Goal: Task Accomplishment & Management: Use online tool/utility

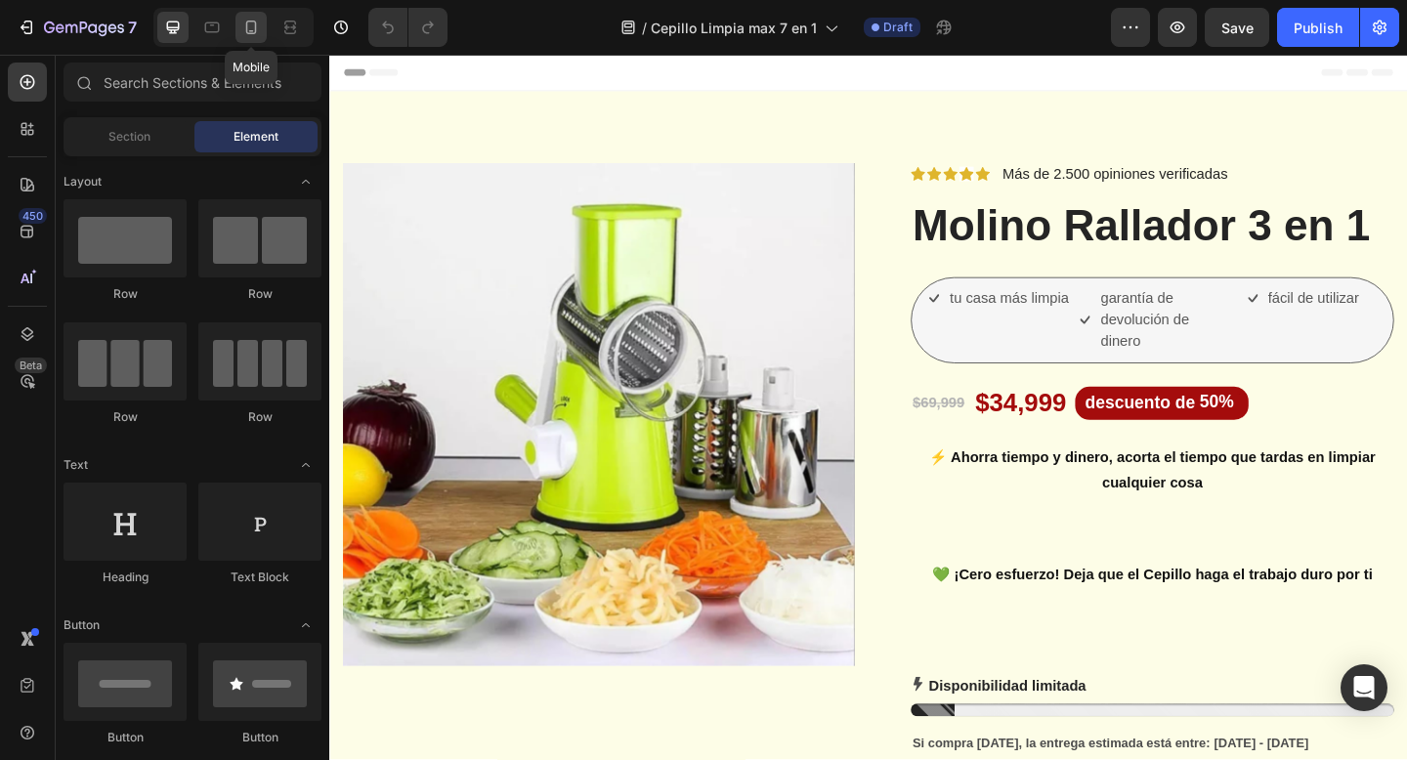
click at [244, 35] on icon at bounding box center [251, 28] width 20 height 20
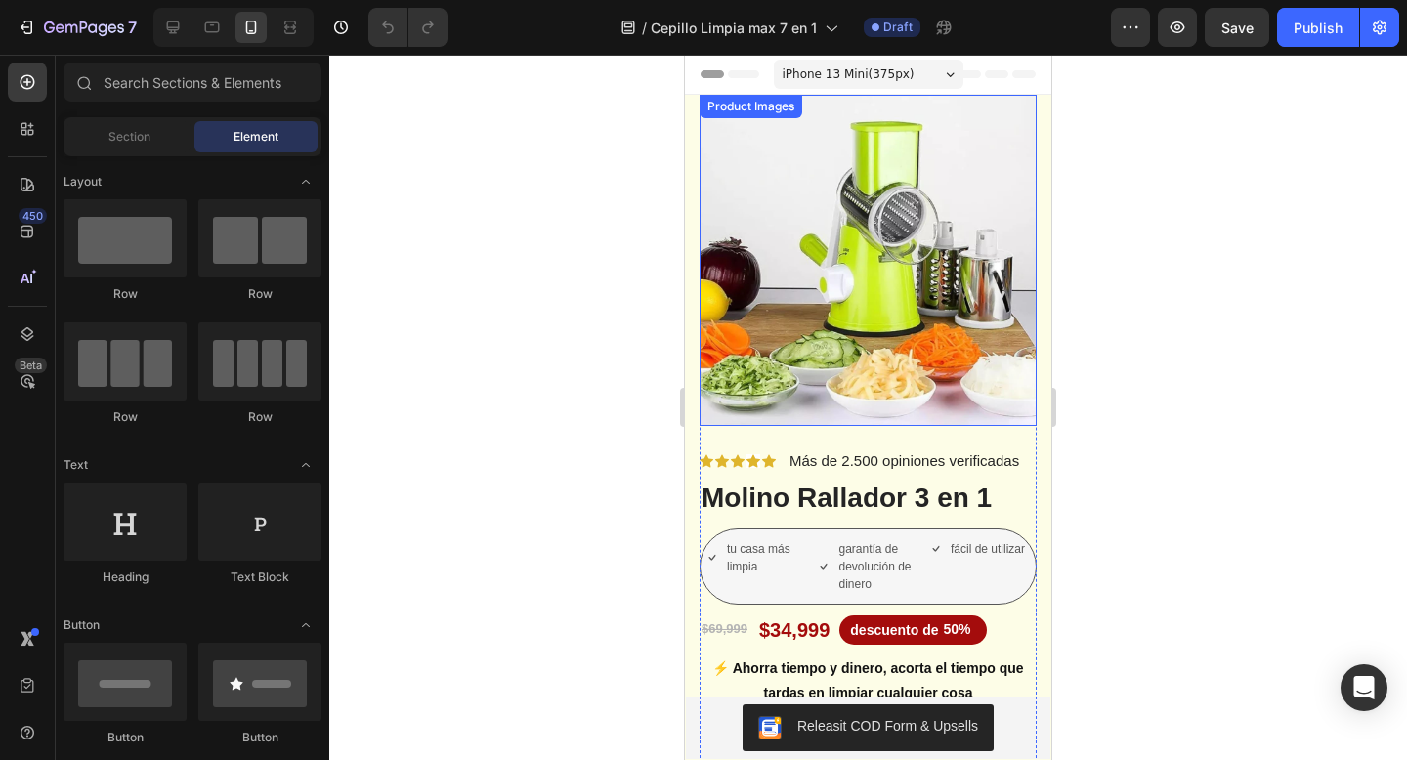
click at [921, 301] on img at bounding box center [868, 260] width 337 height 331
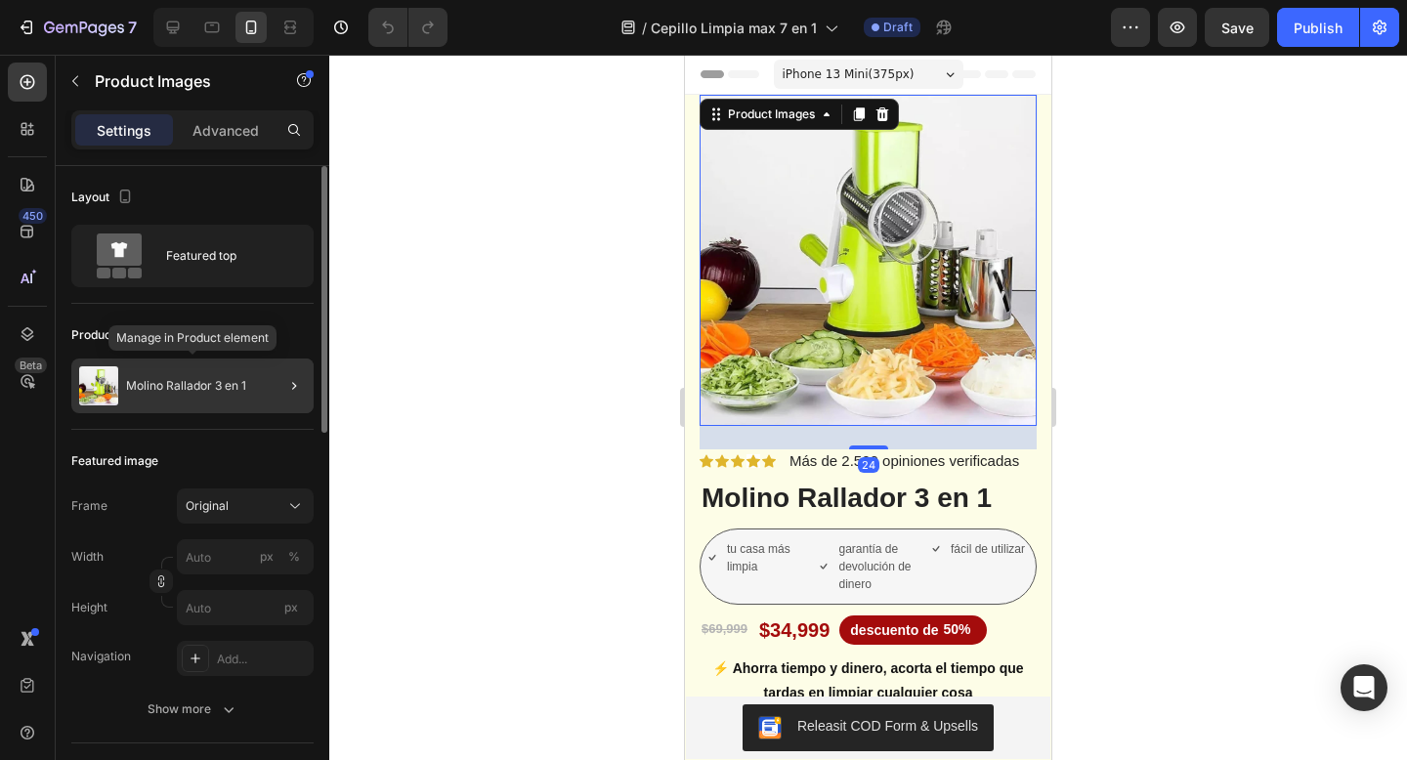
click at [203, 394] on div "Molino Rallador 3 en 1" at bounding box center [192, 386] width 242 height 55
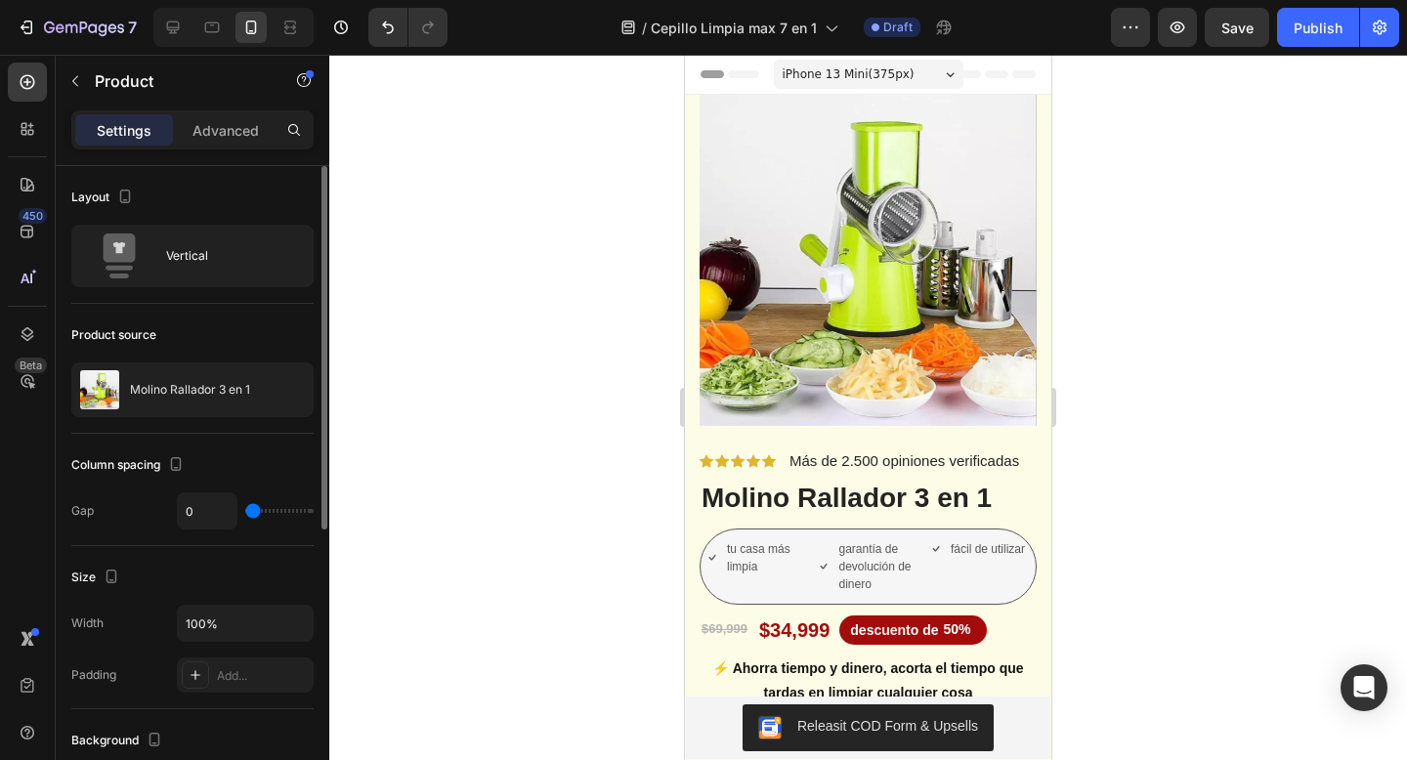
click at [203, 394] on p "Molino Rallador 3 en 1" at bounding box center [190, 390] width 120 height 14
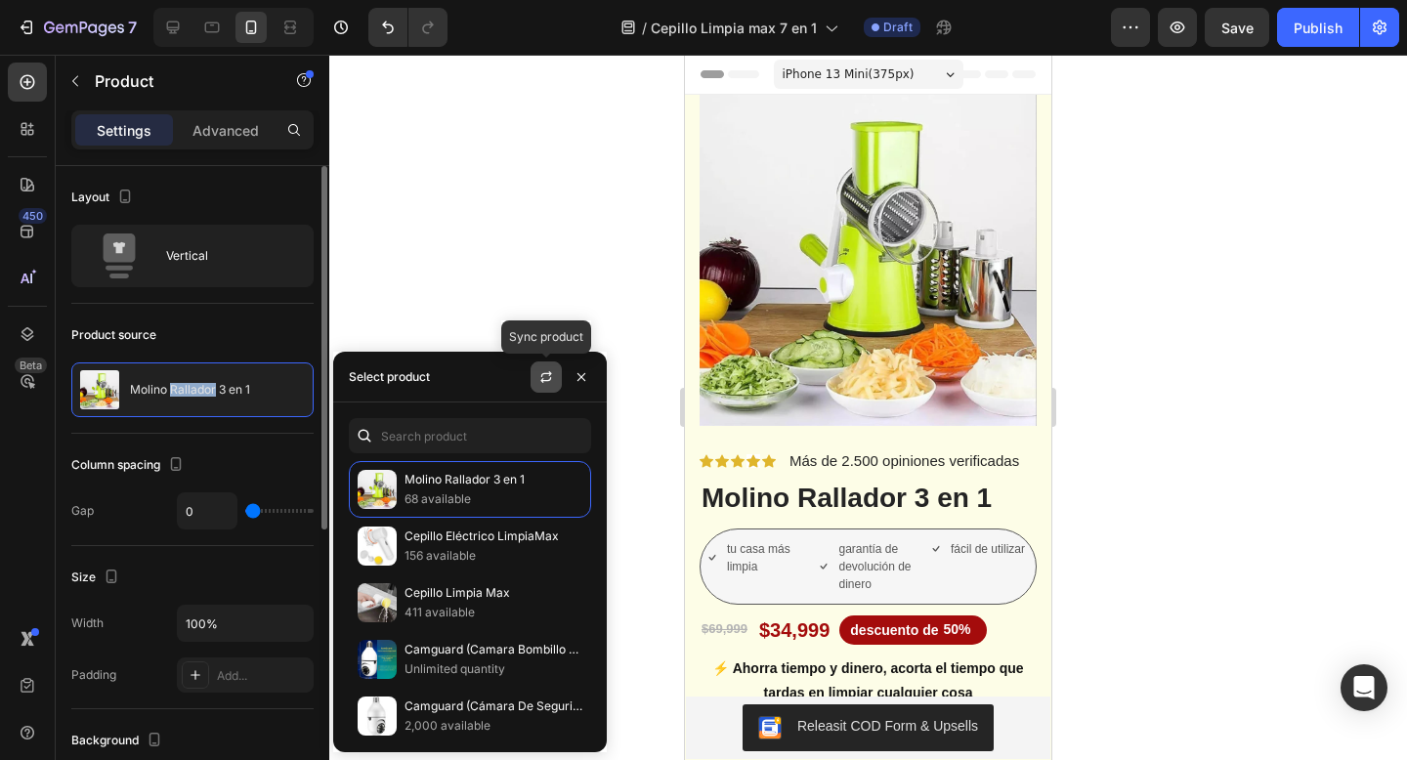
click at [544, 370] on icon "button" at bounding box center [546, 377] width 16 height 16
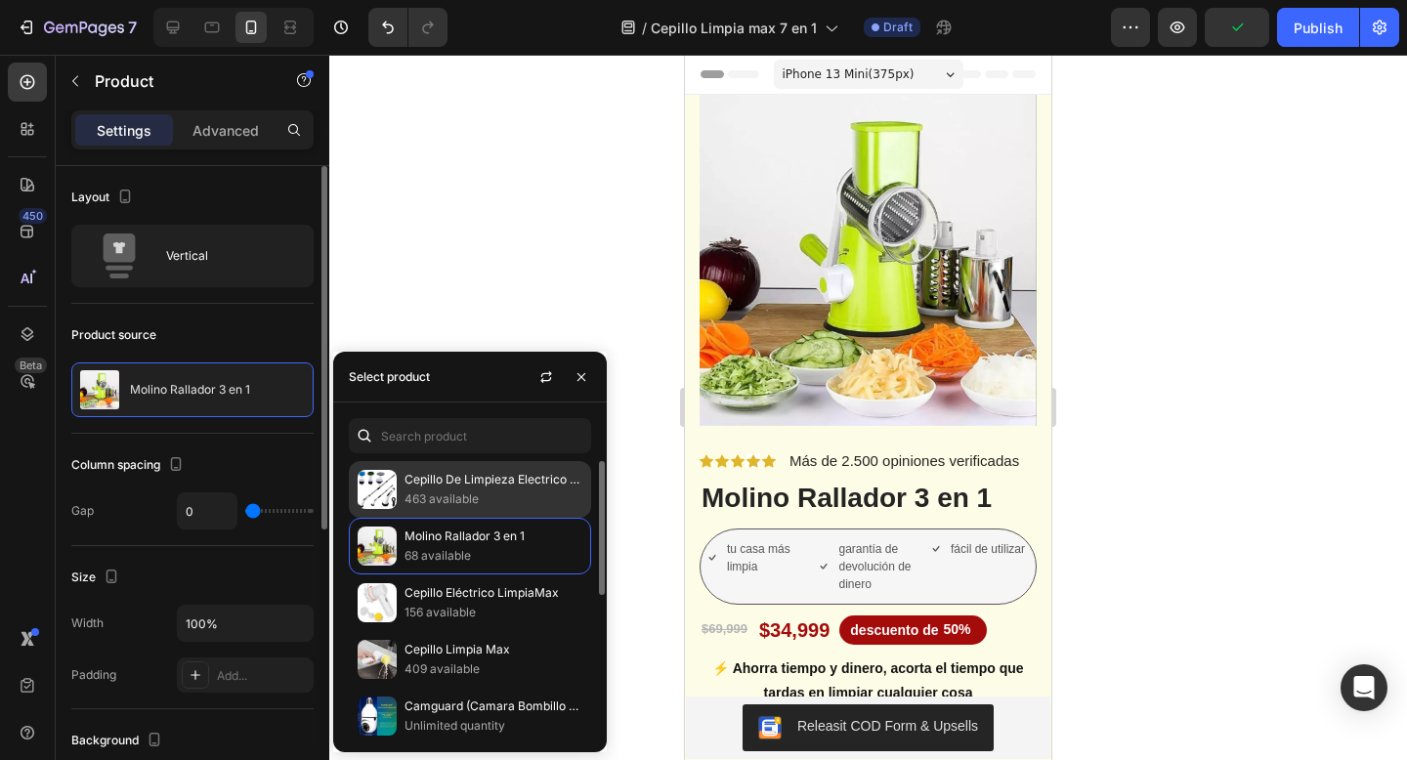
click at [514, 503] on p "463 available" at bounding box center [494, 500] width 178 height 20
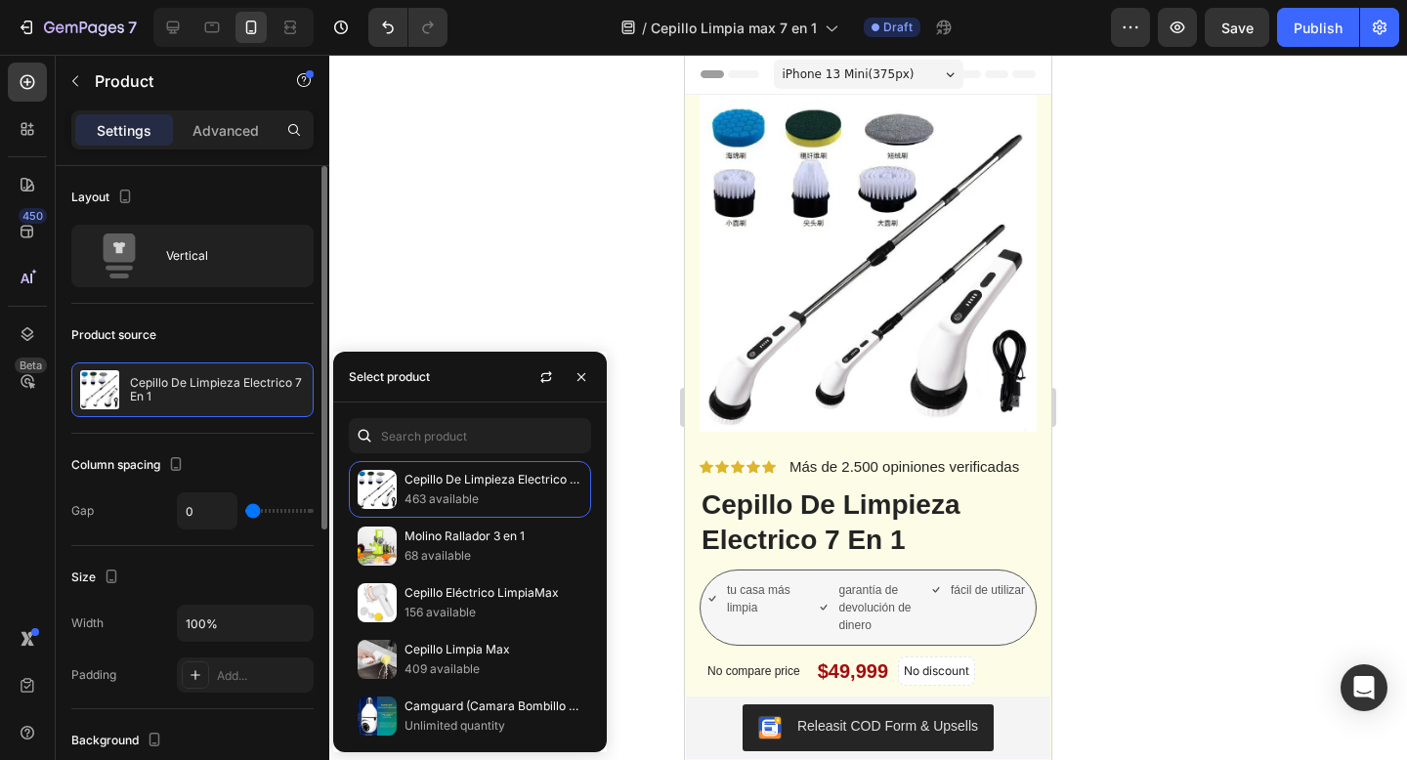
click at [560, 296] on div at bounding box center [868, 408] width 1078 height 706
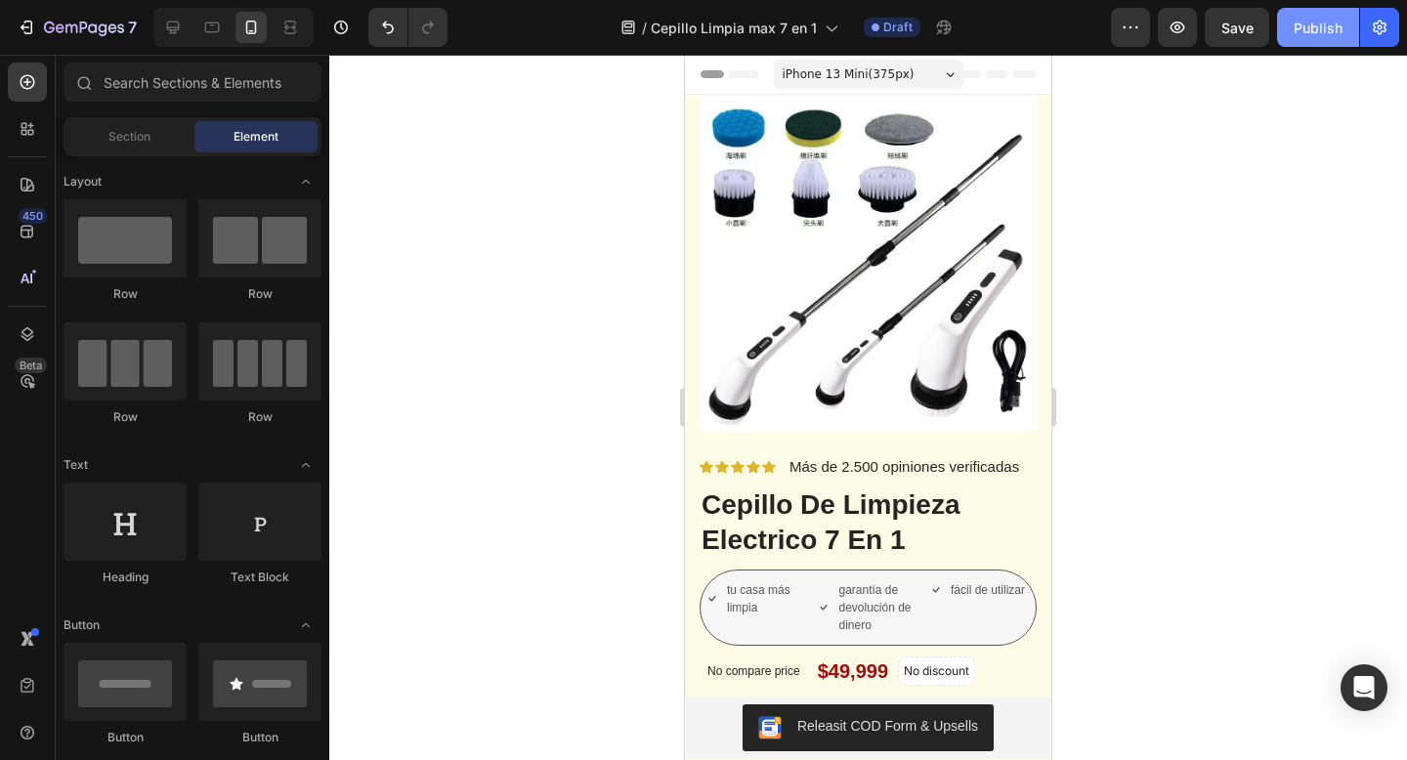
click at [1313, 42] on button "Publish" at bounding box center [1318, 27] width 82 height 39
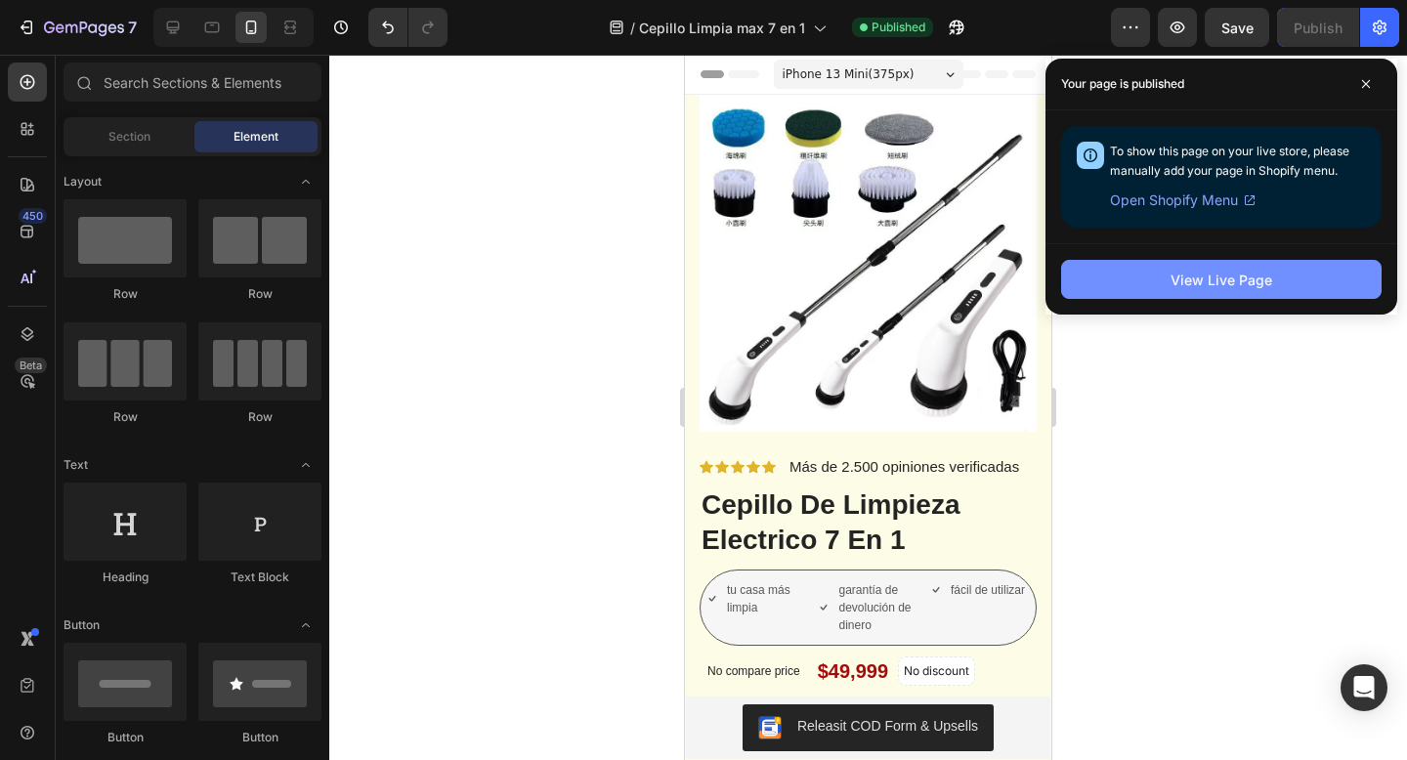
click at [1171, 290] on button "View Live Page" at bounding box center [1221, 279] width 321 height 39
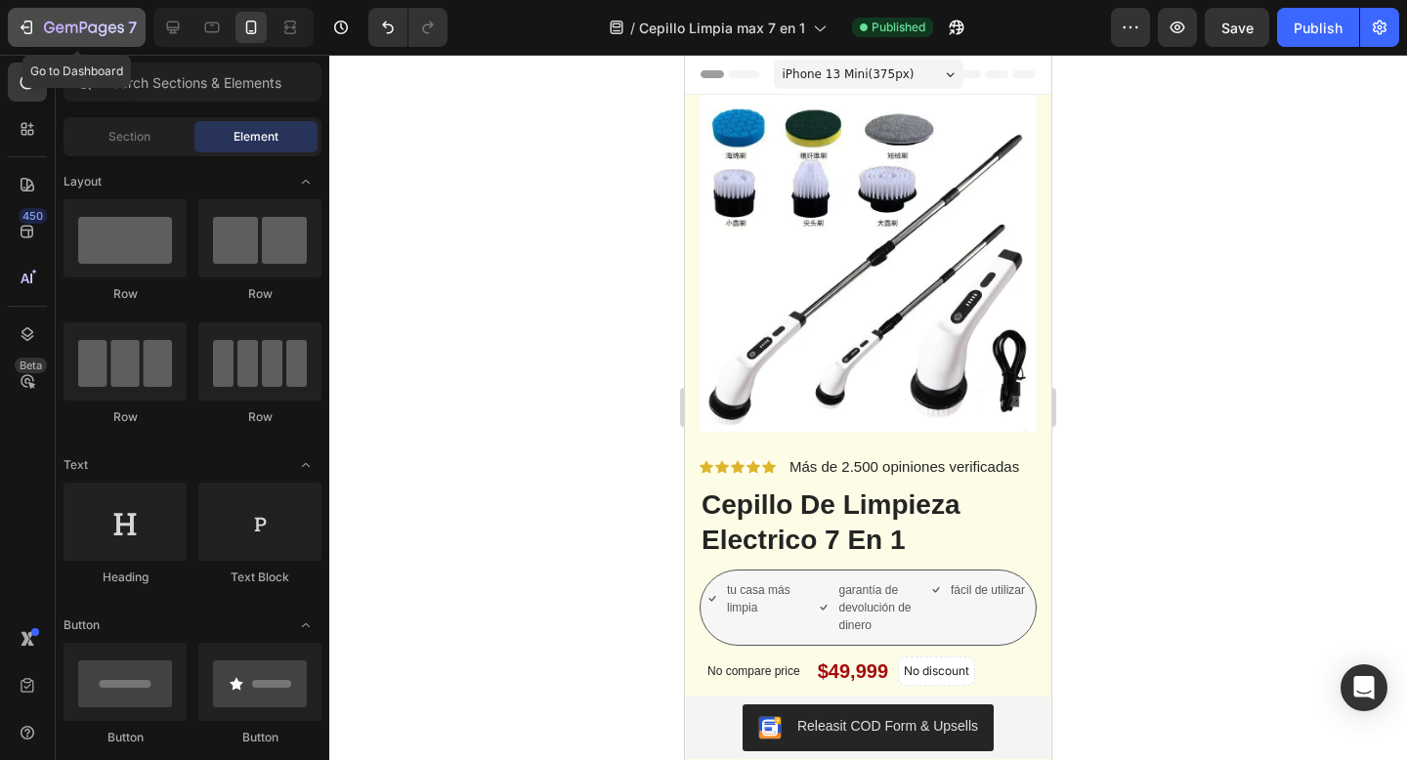
click at [63, 33] on icon "button" at bounding box center [84, 29] width 80 height 17
